Goal: Complete application form

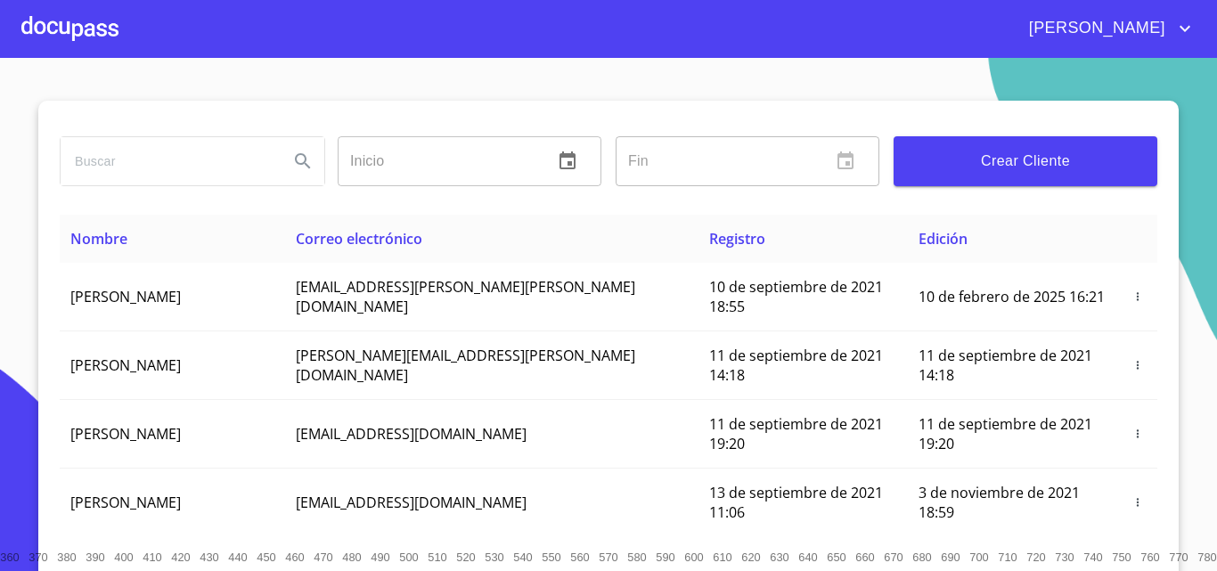
click at [106, 32] on div at bounding box center [69, 28] width 97 height 57
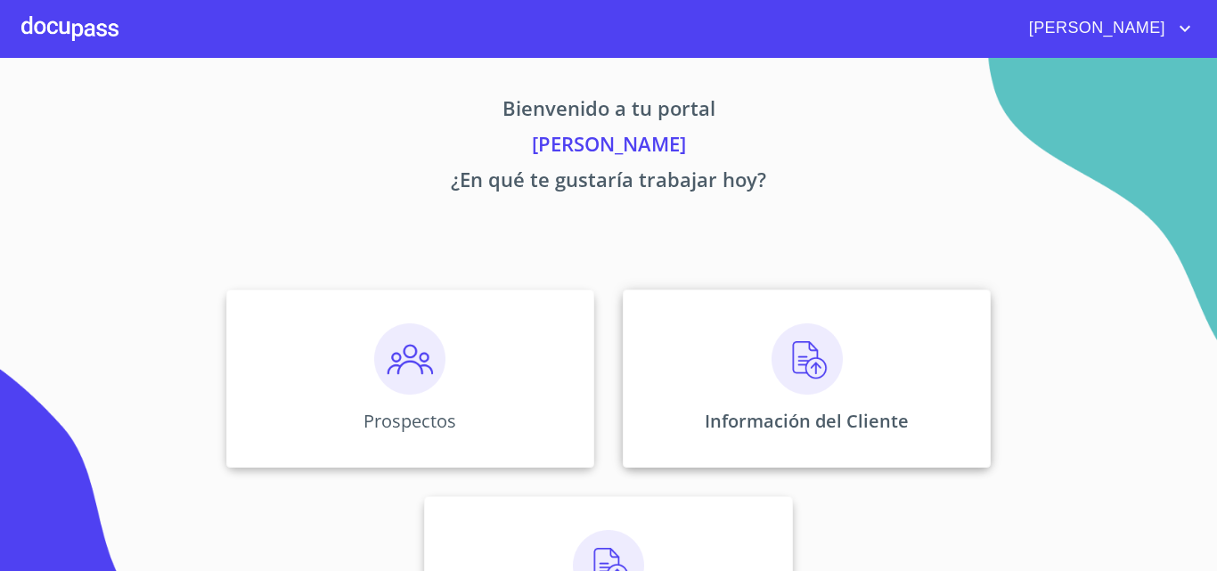
click at [816, 416] on p "Información del Cliente" at bounding box center [807, 421] width 204 height 24
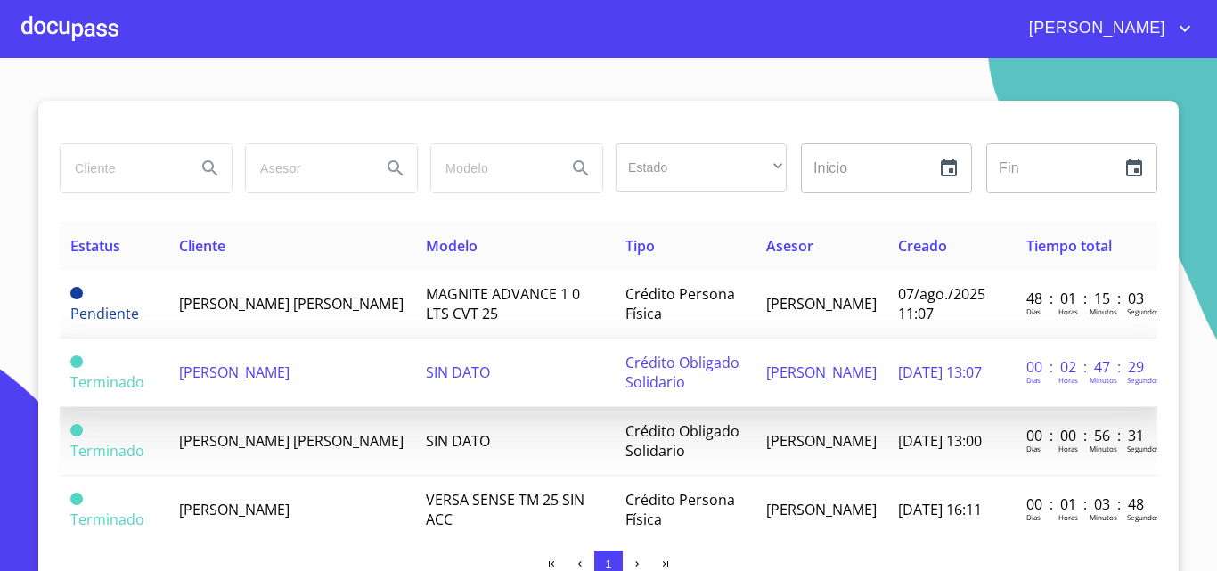
scroll to position [89, 0]
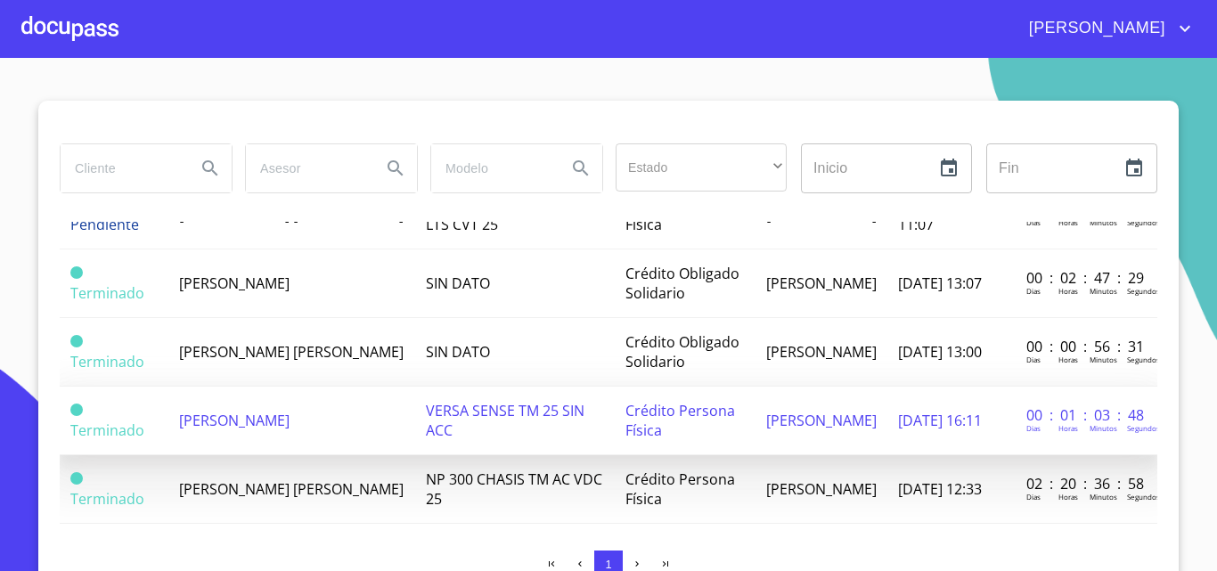
click at [289, 420] on span "[PERSON_NAME]" at bounding box center [234, 421] width 110 height 20
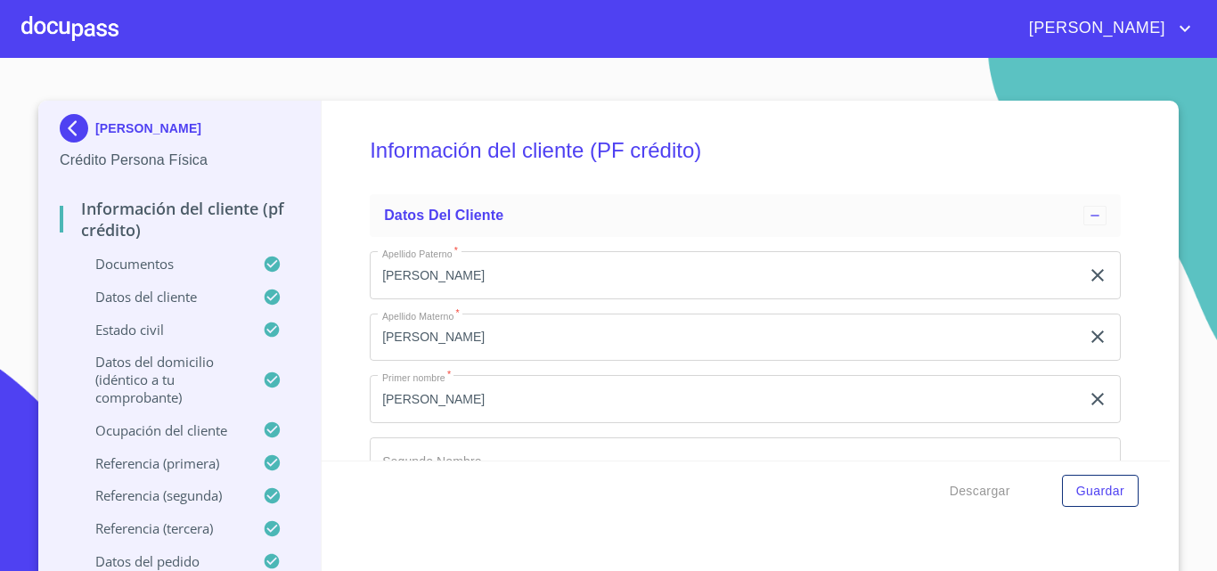
scroll to position [15, 0]
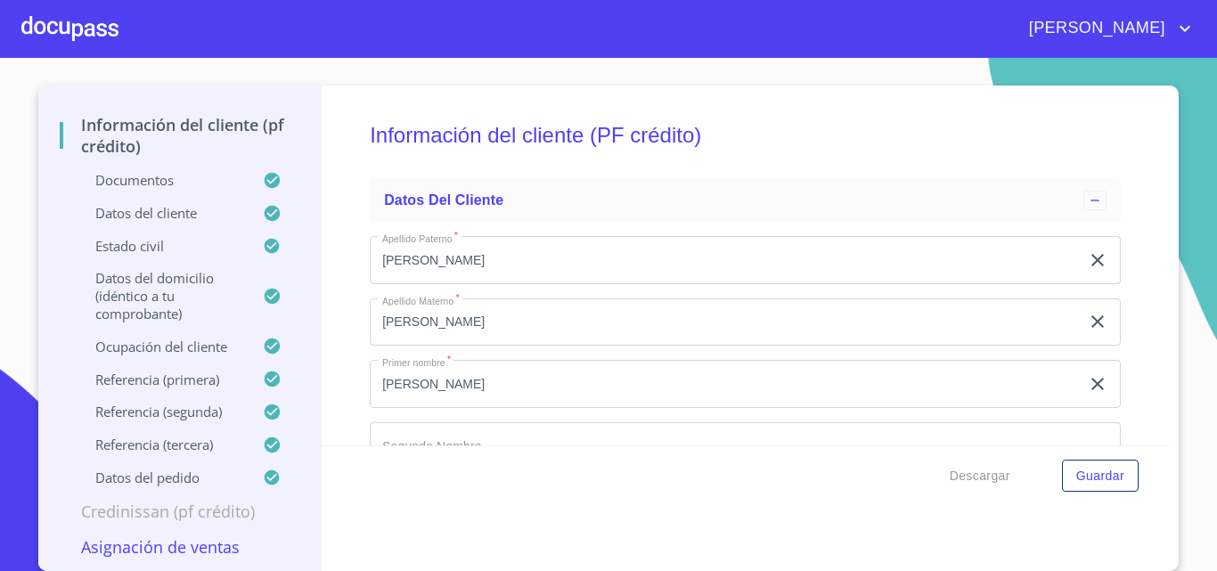
click at [172, 513] on p "Credinissan (PF crédito)" at bounding box center [180, 511] width 240 height 21
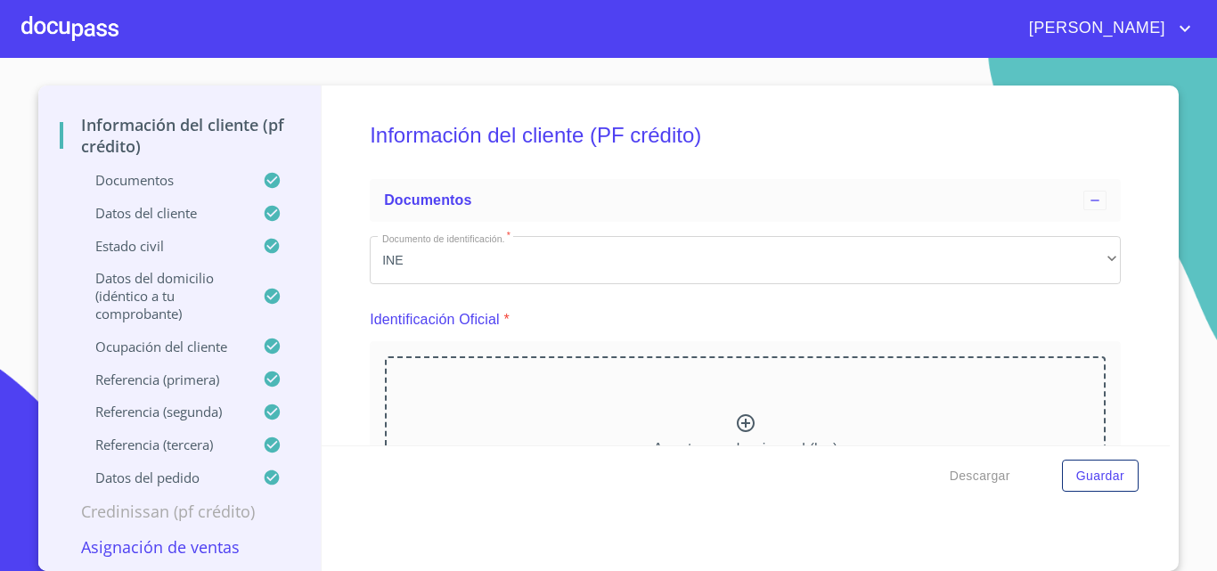
scroll to position [89, 0]
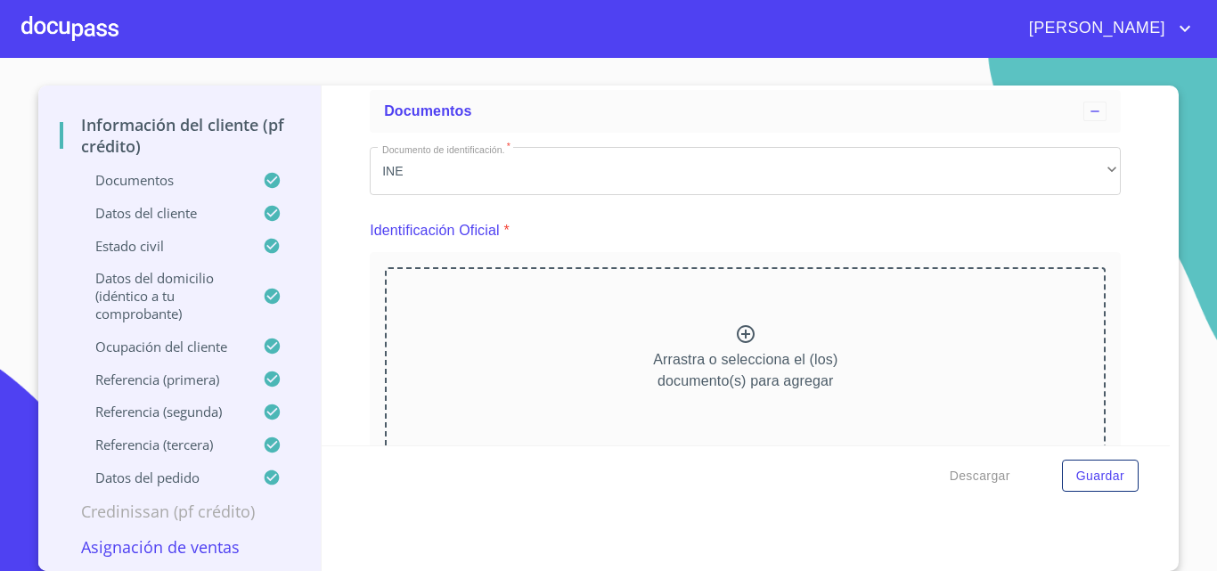
click at [165, 550] on p "Asignación de Ventas" at bounding box center [180, 546] width 240 height 21
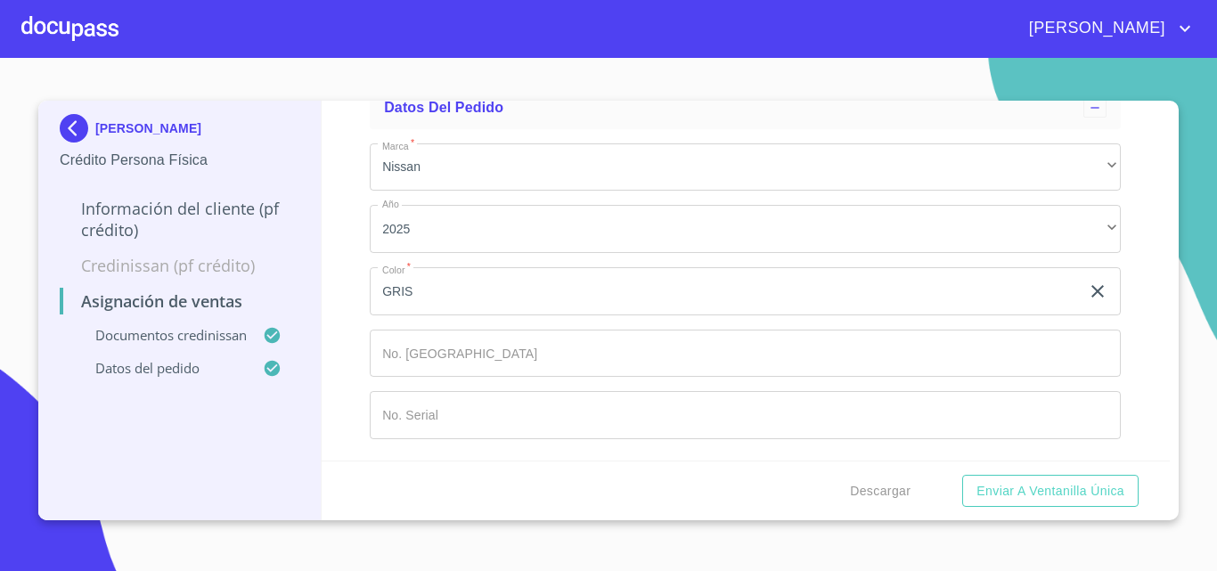
scroll to position [1251, 0]
click at [1037, 488] on span "Enviar a Ventanilla única" at bounding box center [1050, 491] width 148 height 22
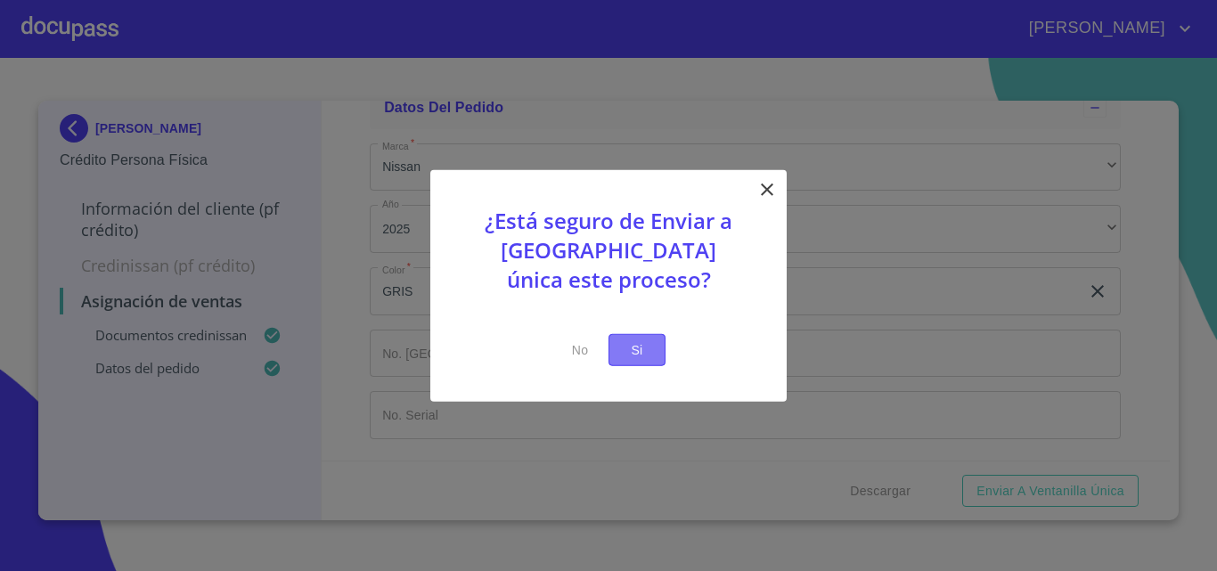
click at [643, 346] on span "Si" at bounding box center [637, 349] width 29 height 22
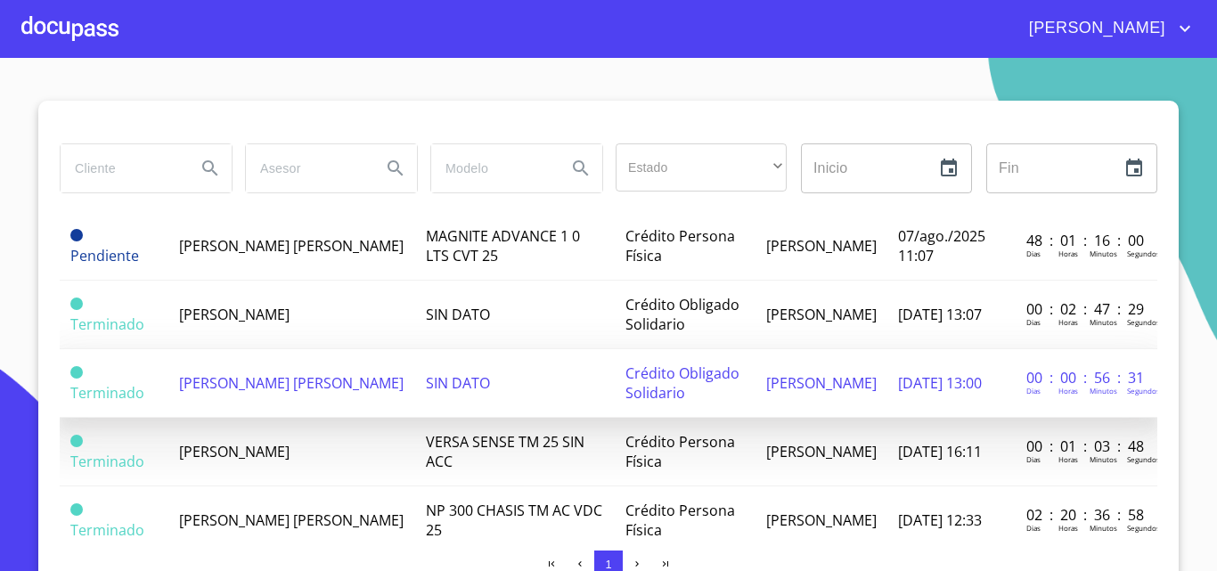
scroll to position [89, 0]
